Goal: Information Seeking & Learning: Check status

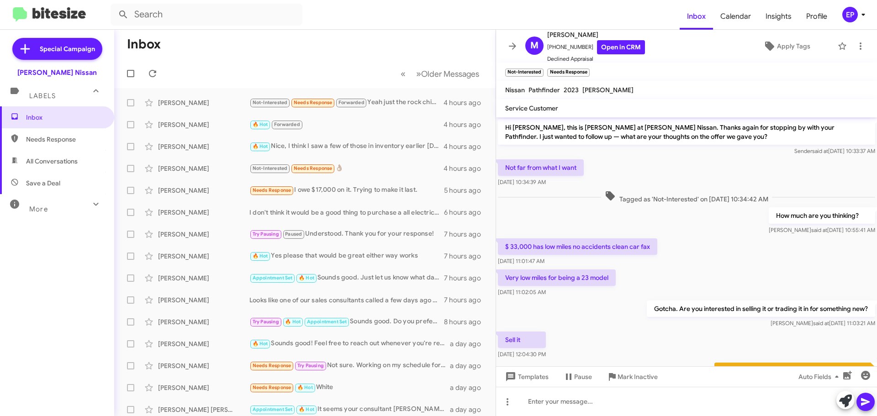
scroll to position [142, 0]
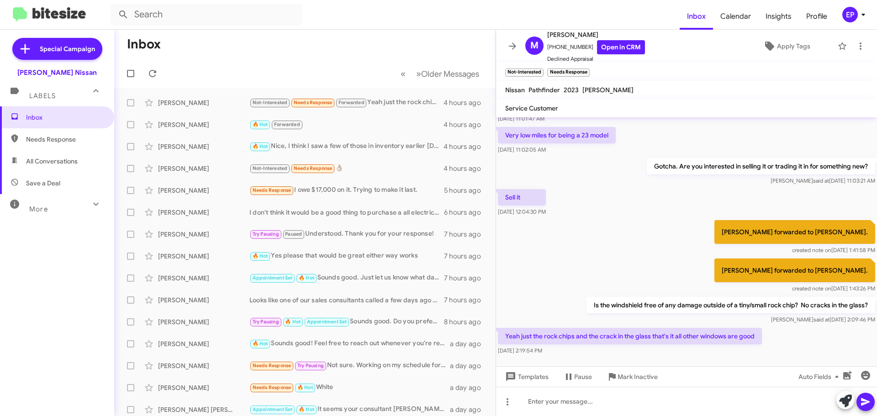
click at [605, 240] on div "[PERSON_NAME] forwarded to [PERSON_NAME]. created note on [DATE] 1:41:58 PM" at bounding box center [686, 237] width 381 height 38
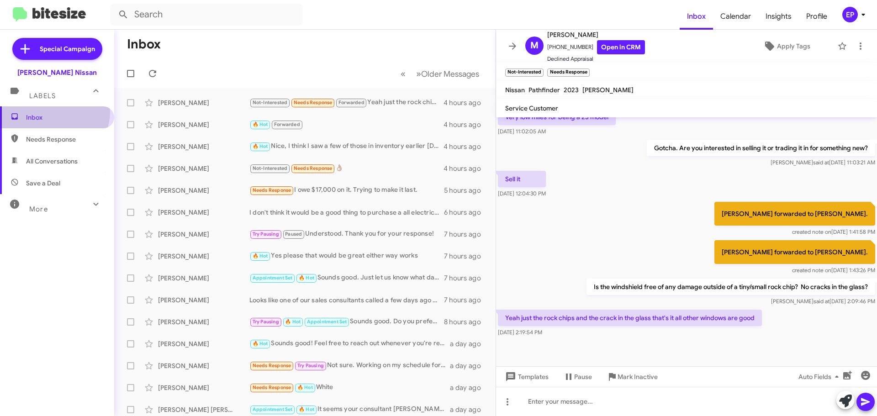
click at [54, 112] on span "Inbox" at bounding box center [57, 117] width 114 height 22
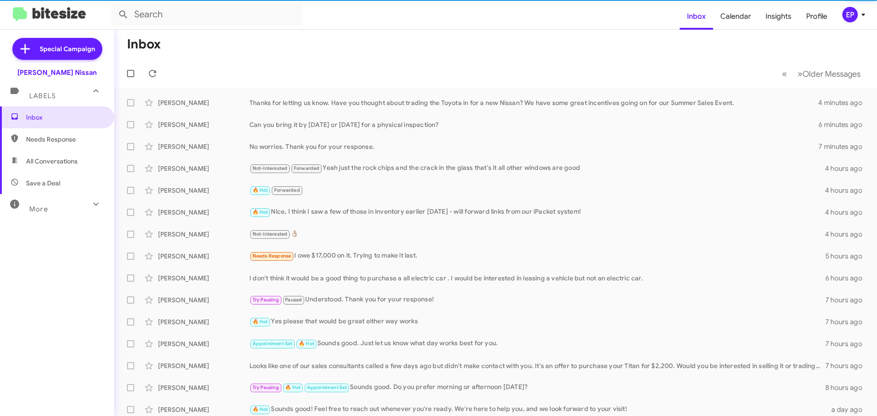
click at [50, 163] on span "All Conversations" at bounding box center [52, 161] width 52 height 9
type input "in:all-conversations"
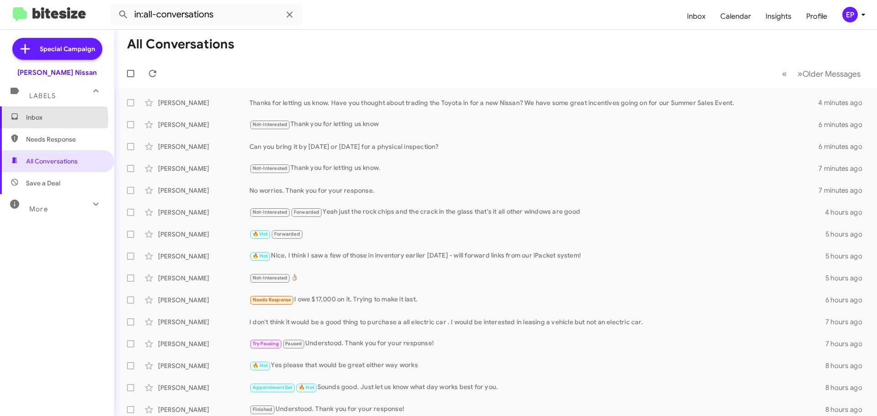
click at [38, 118] on span "Inbox" at bounding box center [65, 117] width 78 height 9
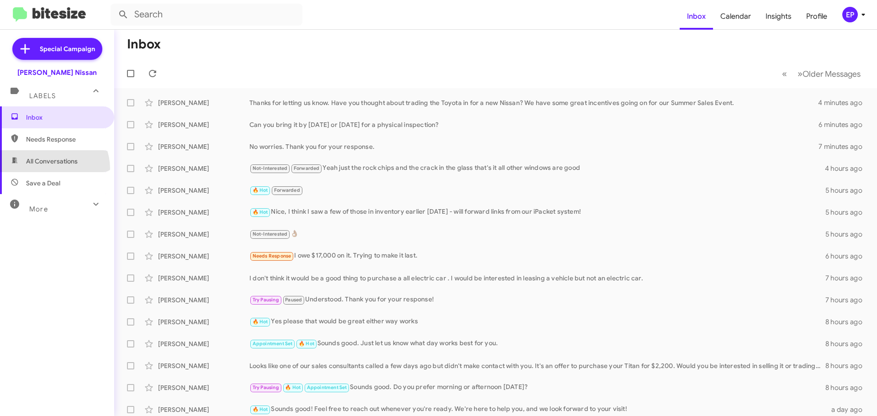
click at [51, 169] on span "All Conversations" at bounding box center [57, 161] width 114 height 22
type input "in:all-conversations"
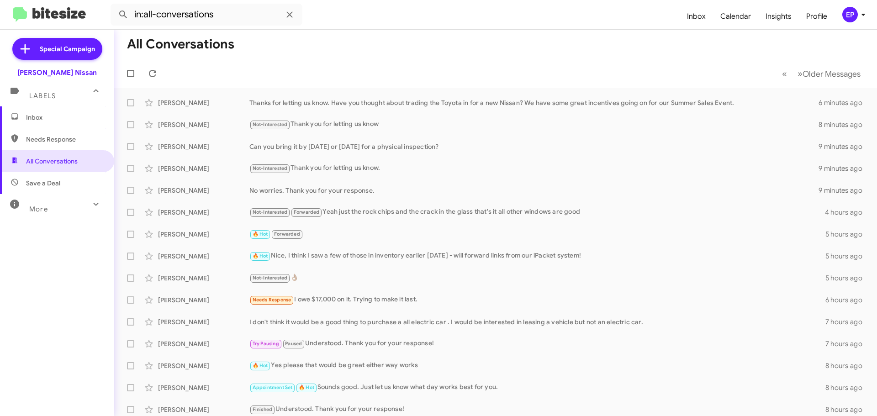
click at [388, 68] on mat-toolbar-row "« Previous » Next Older Messages" at bounding box center [495, 73] width 763 height 29
